Goal: Transaction & Acquisition: Purchase product/service

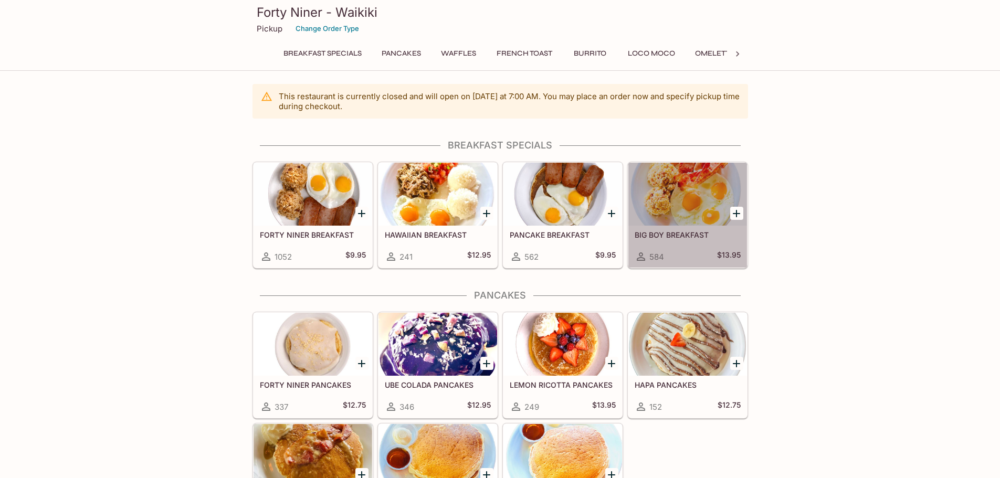
click at [689, 202] on div at bounding box center [687, 194] width 119 height 63
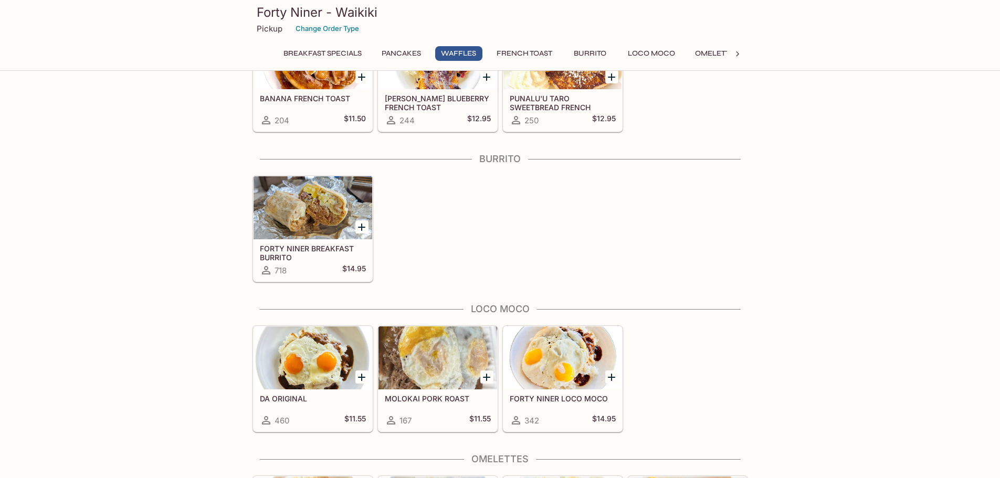
scroll to position [735, 0]
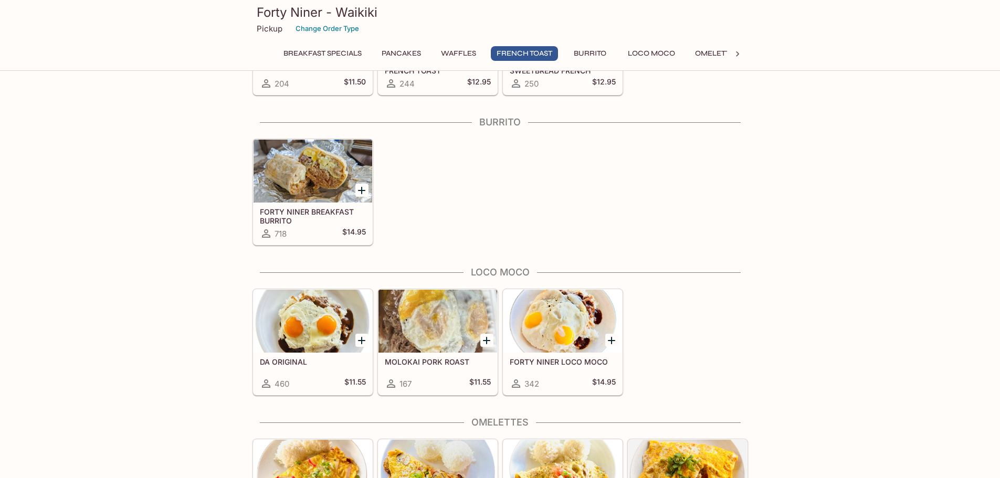
drag, startPoint x: 230, startPoint y: 222, endPoint x: 228, endPoint y: 231, distance: 9.2
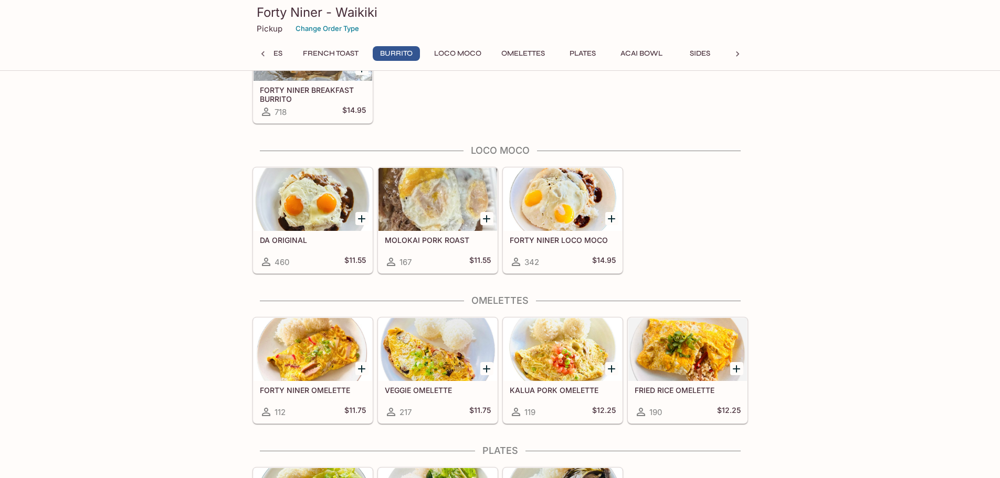
scroll to position [856, 0]
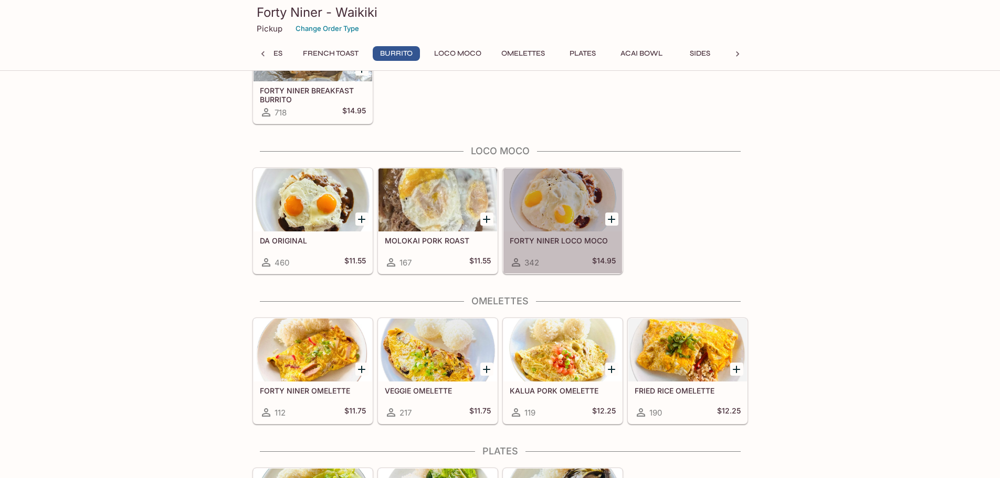
click at [534, 211] on div at bounding box center [563, 200] width 119 height 63
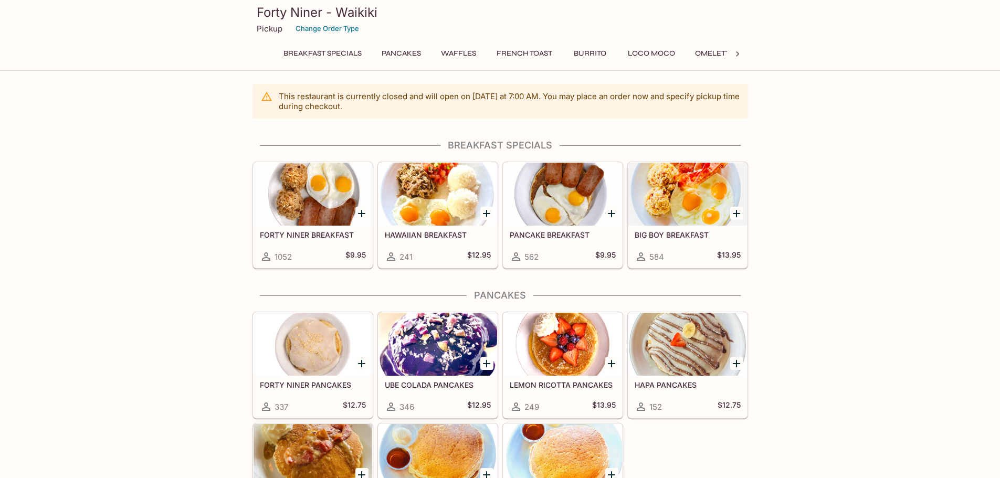
drag, startPoint x: 853, startPoint y: 333, endPoint x: 887, endPoint y: 119, distance: 216.3
